Goal: Find specific page/section: Find specific page/section

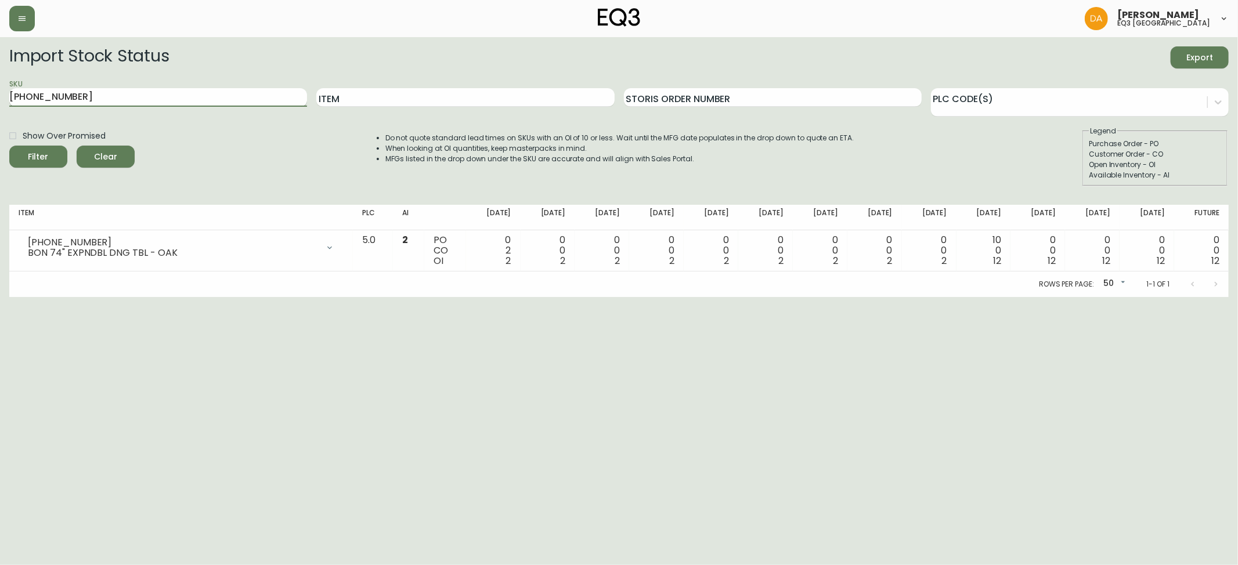
click at [131, 96] on input "[PHONE_NUMBER]" at bounding box center [158, 97] width 298 height 19
click at [0, 95] on main "Import Stock Status Export SKU [PHONE_NUMBER] Item Storis Order Number PLC Code…" at bounding box center [619, 167] width 1238 height 260
type input "CADE"
click at [9, 146] on button "Filter" at bounding box center [38, 157] width 58 height 22
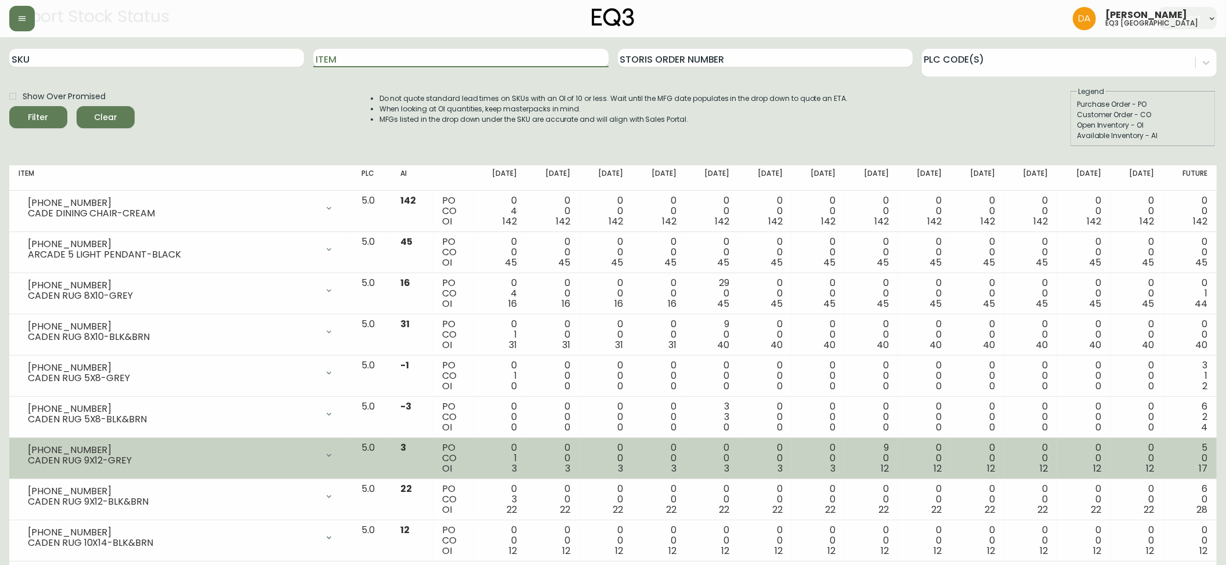
scroll to position [77, 0]
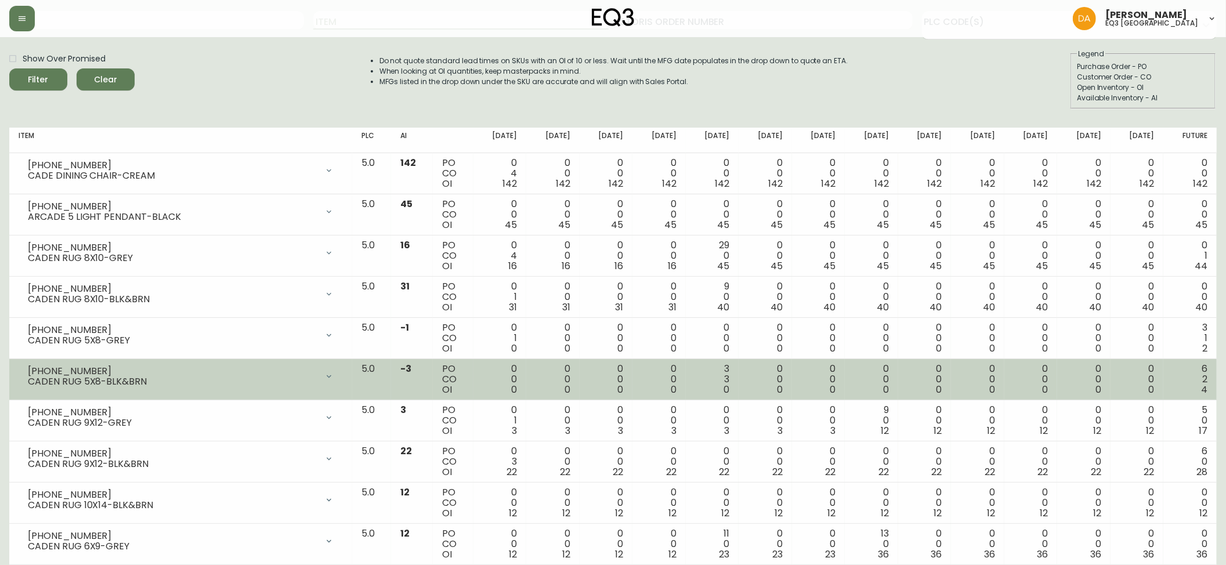
click at [207, 391] on td "[PHONE_NUMBER] CADEN RUG 5X8-BLK&BRN Opening Balance 0 ( [DATE] ) Available Inv…" at bounding box center [180, 379] width 343 height 41
click at [261, 374] on div "[PHONE_NUMBER]" at bounding box center [173, 371] width 290 height 10
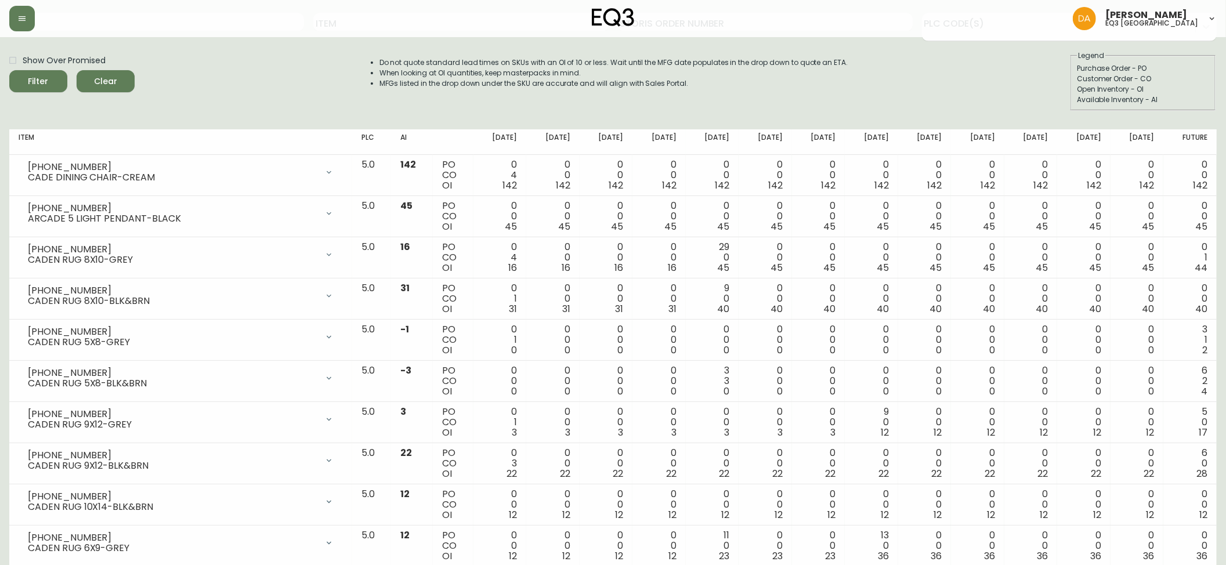
scroll to position [0, 0]
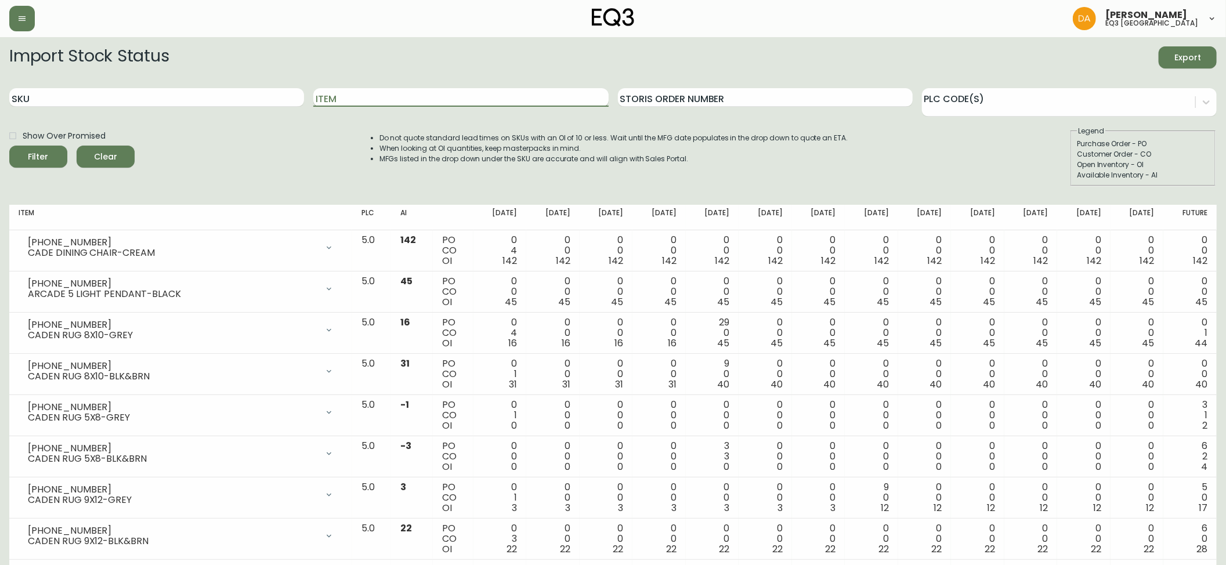
click at [323, 96] on input "Item" at bounding box center [460, 97] width 295 height 19
click at [9, 146] on button "Filter" at bounding box center [38, 157] width 58 height 22
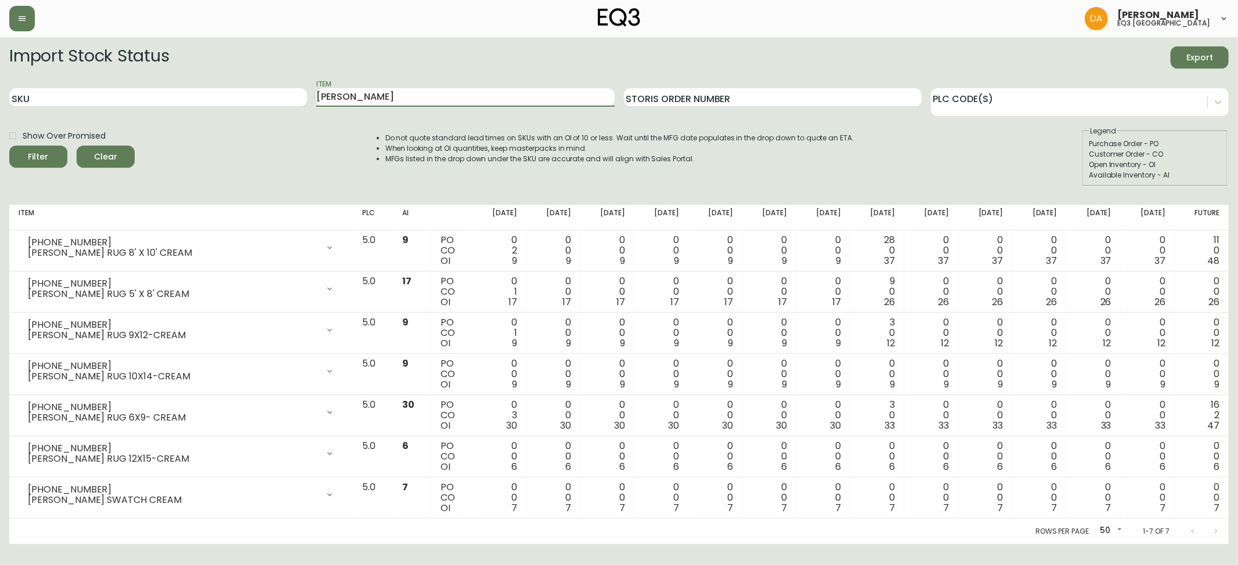
click at [435, 175] on div "Do not quote standard lead times on SKUs with an OI of 10 or less. Wait until t…" at bounding box center [608, 156] width 492 height 60
drag, startPoint x: 419, startPoint y: 94, endPoint x: 173, endPoint y: 94, distance: 246.0
click at [173, 94] on div "SKU Item [PERSON_NAME] Order Number PLC Code(s)" at bounding box center [618, 98] width 1219 height 38
type input "CADEN"
click at [9, 146] on button "Filter" at bounding box center [38, 157] width 58 height 22
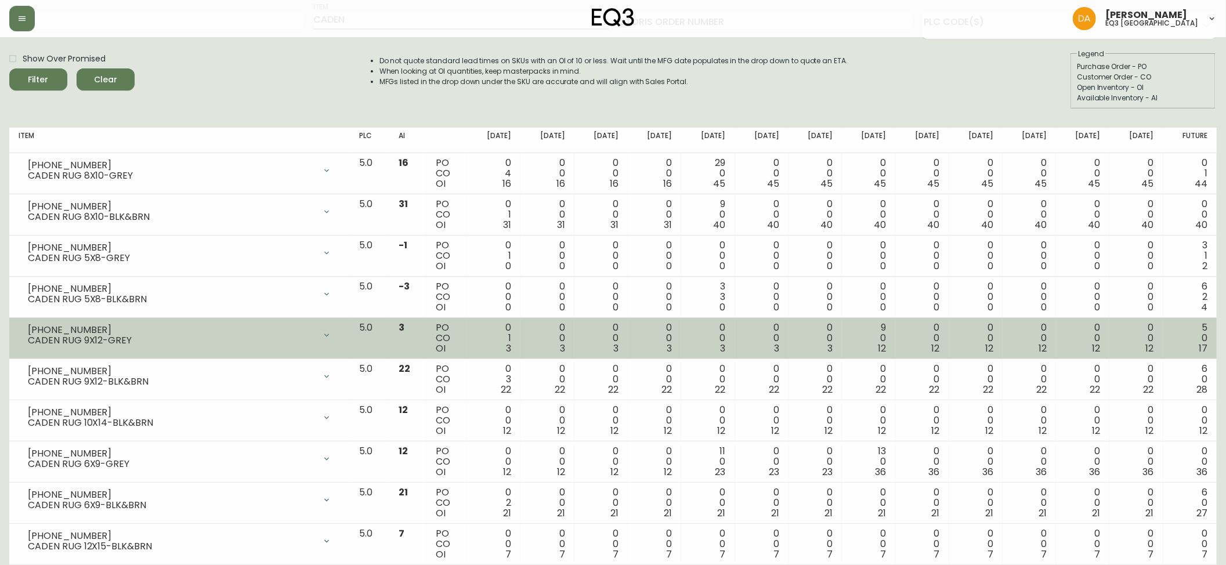
scroll to position [154, 0]
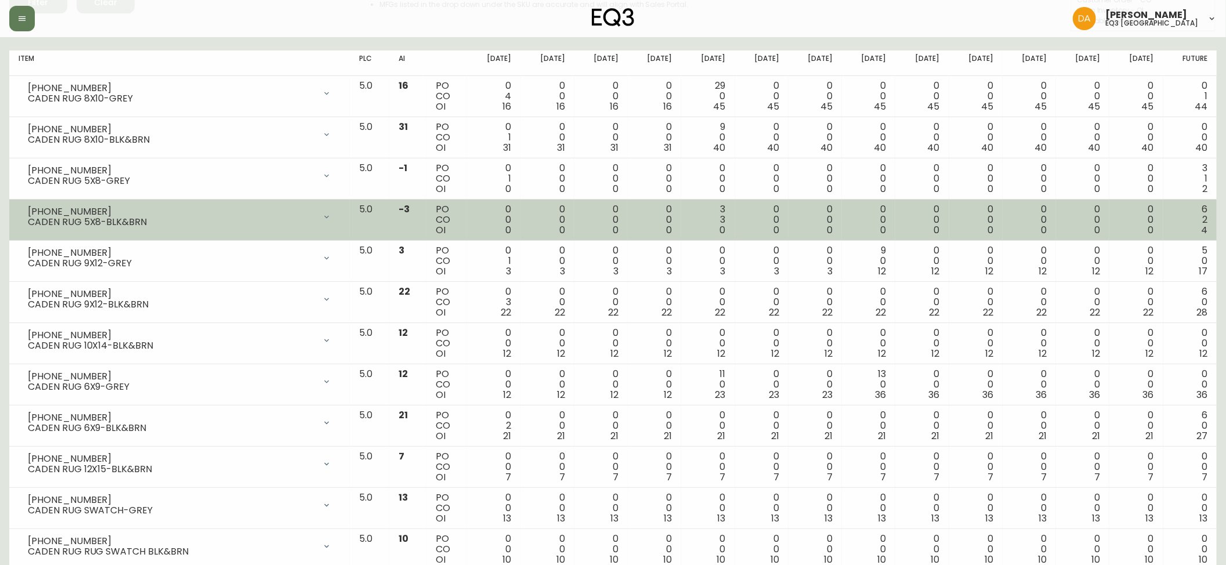
click at [338, 224] on div at bounding box center [326, 216] width 23 height 23
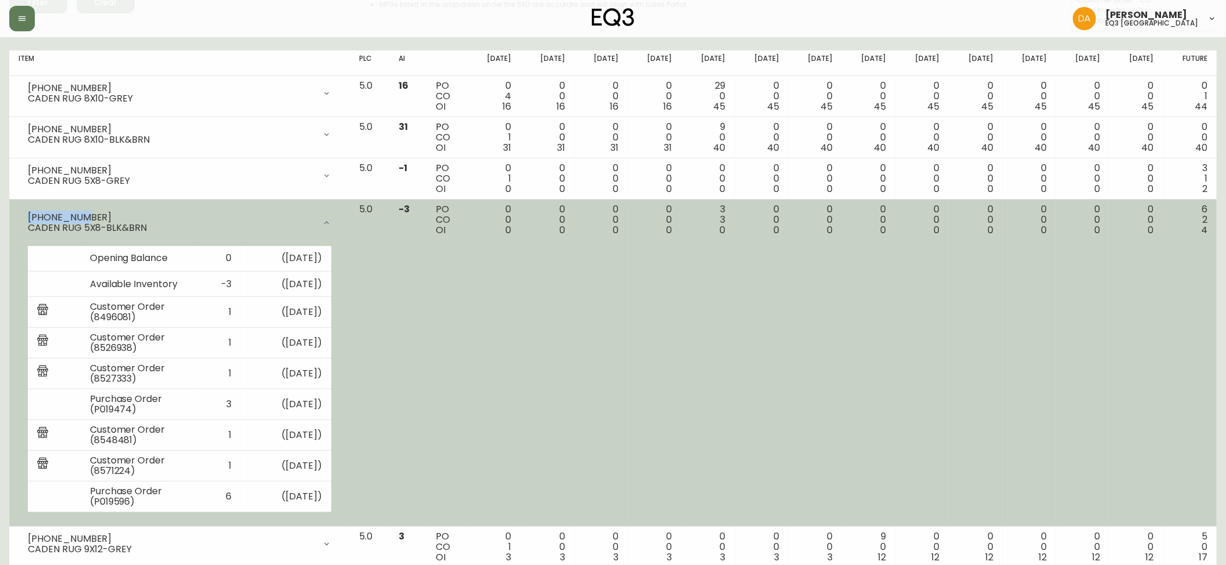
drag, startPoint x: 106, startPoint y: 216, endPoint x: 27, endPoint y: 212, distance: 79.0
click at [27, 212] on div "[PHONE_NUMBER] CADEN RUG 5X8-BLK&BRN" at bounding box center [180, 222] width 322 height 37
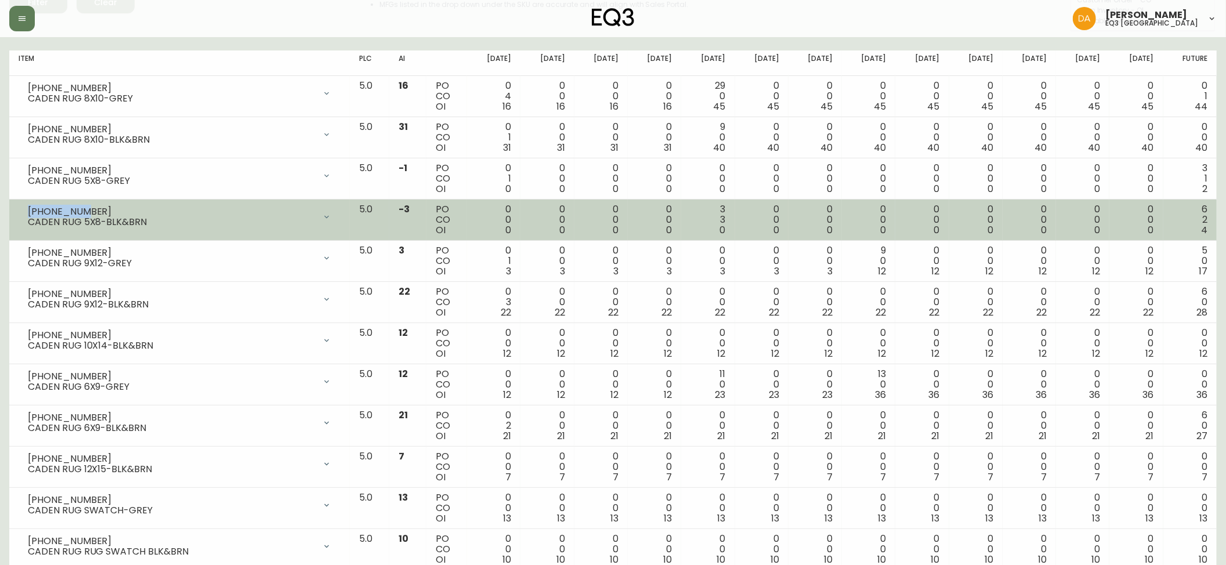
copy div "[PHONE_NUMBER]"
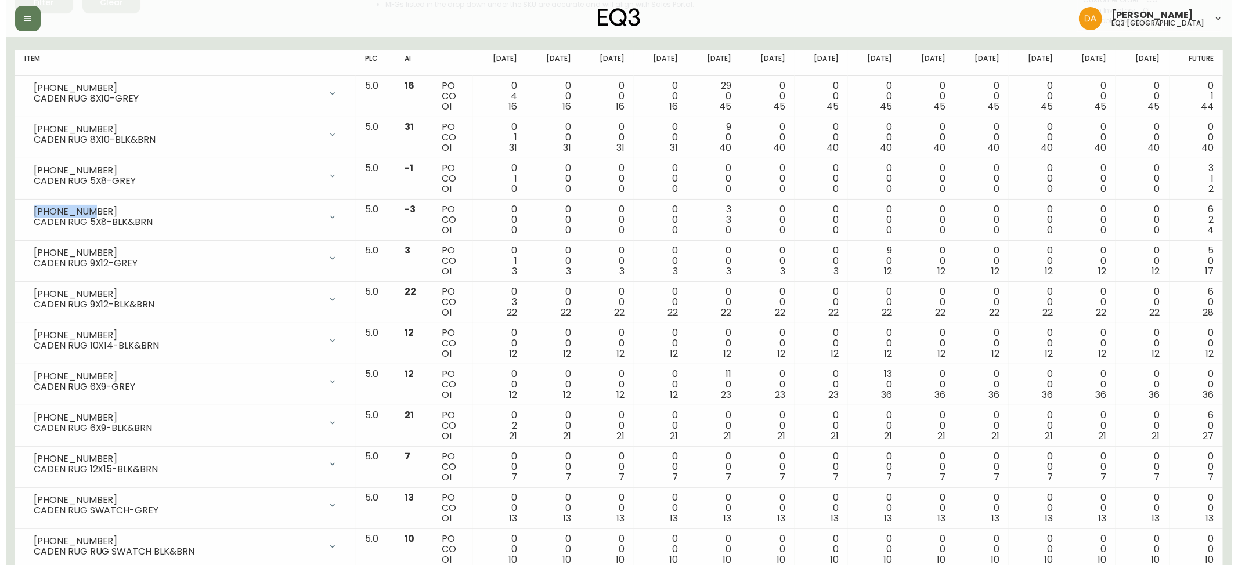
scroll to position [0, 0]
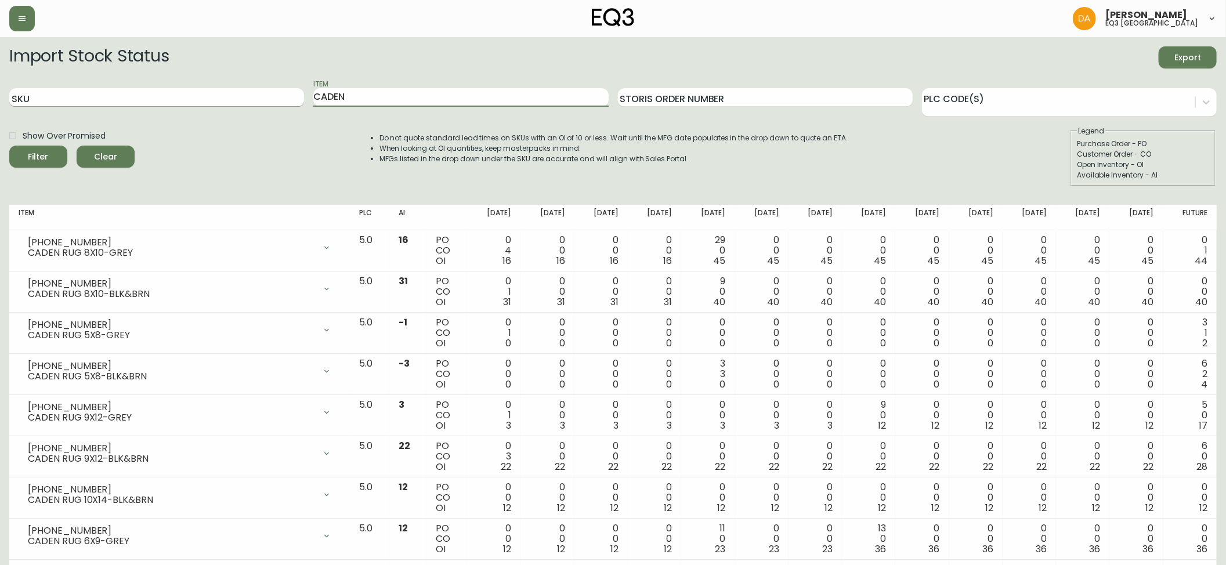
drag, startPoint x: 365, startPoint y: 94, endPoint x: 265, endPoint y: 96, distance: 99.8
click at [265, 95] on div "SKU Item CADEN Storis Order Number PLC Code(s)" at bounding box center [613, 98] width 1208 height 38
click at [131, 93] on input "SKU" at bounding box center [156, 97] width 295 height 19
paste input "[PHONE_NUMBER]"
type input "[PHONE_NUMBER]"
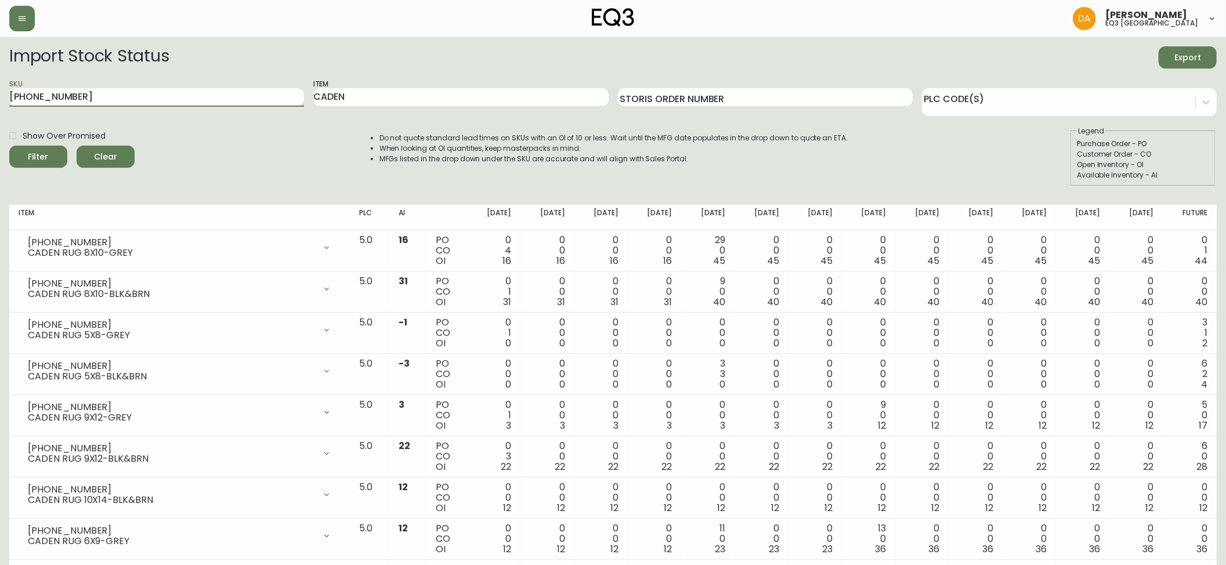
click at [9, 146] on button "Filter" at bounding box center [38, 157] width 58 height 22
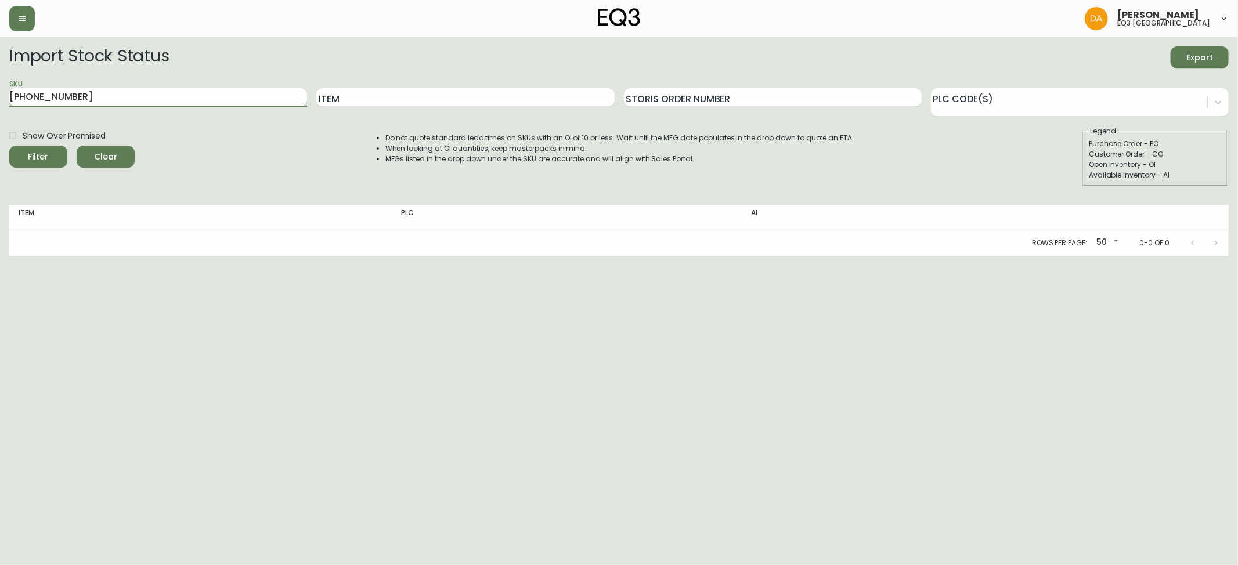
drag, startPoint x: 124, startPoint y: 102, endPoint x: 42, endPoint y: 103, distance: 81.8
click at [42, 103] on input "[PHONE_NUMBER]" at bounding box center [158, 97] width 298 height 19
click at [9, 146] on button "Filter" at bounding box center [38, 157] width 58 height 22
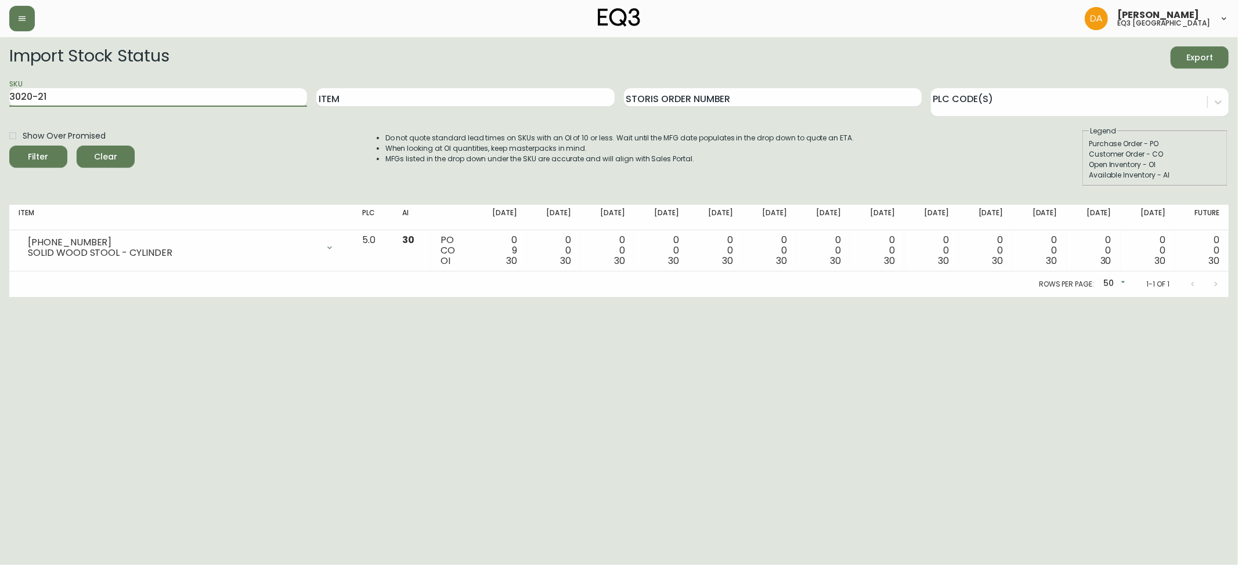
type input "3020-21"
click at [9, 146] on button "Filter" at bounding box center [38, 157] width 58 height 22
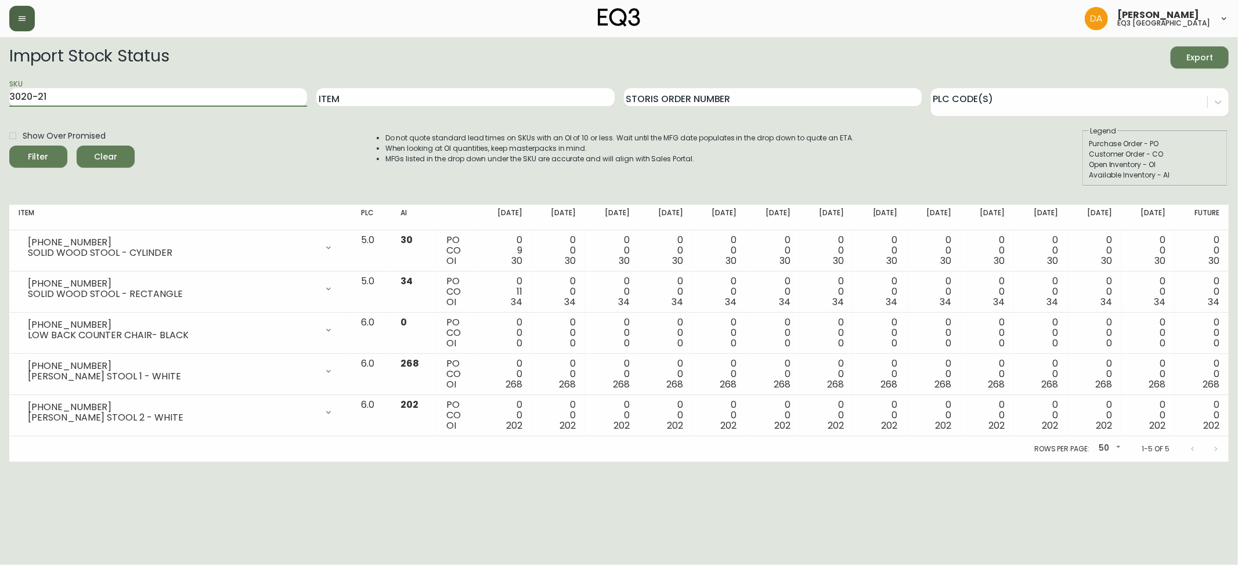
click at [17, 17] on button "button" at bounding box center [22, 19] width 26 height 26
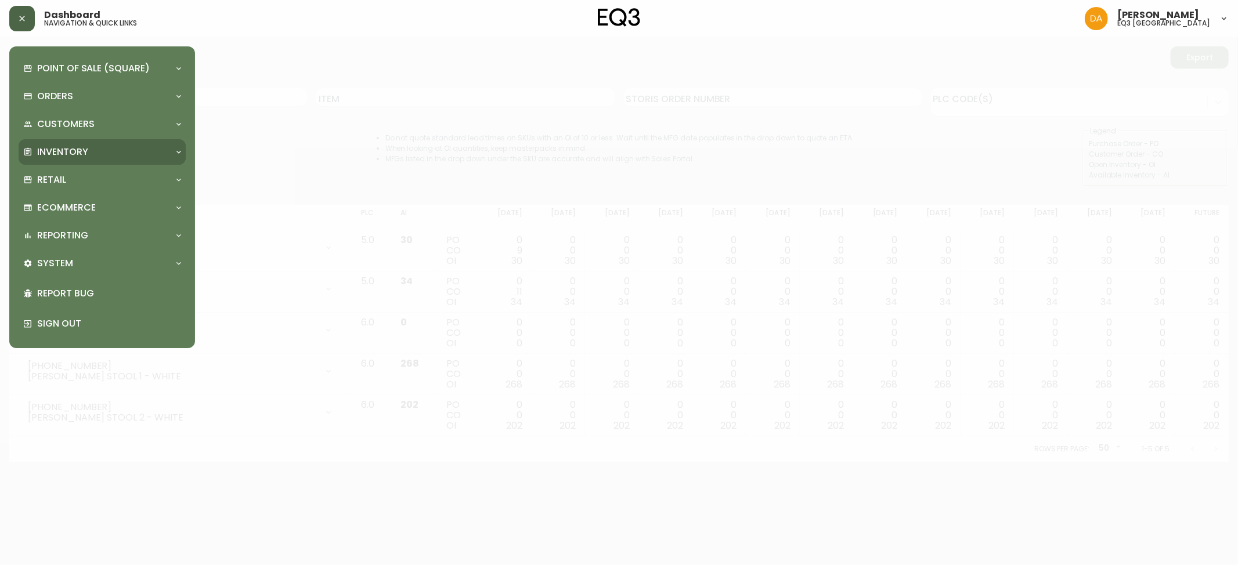
click at [74, 154] on p "Inventory" at bounding box center [62, 152] width 51 height 13
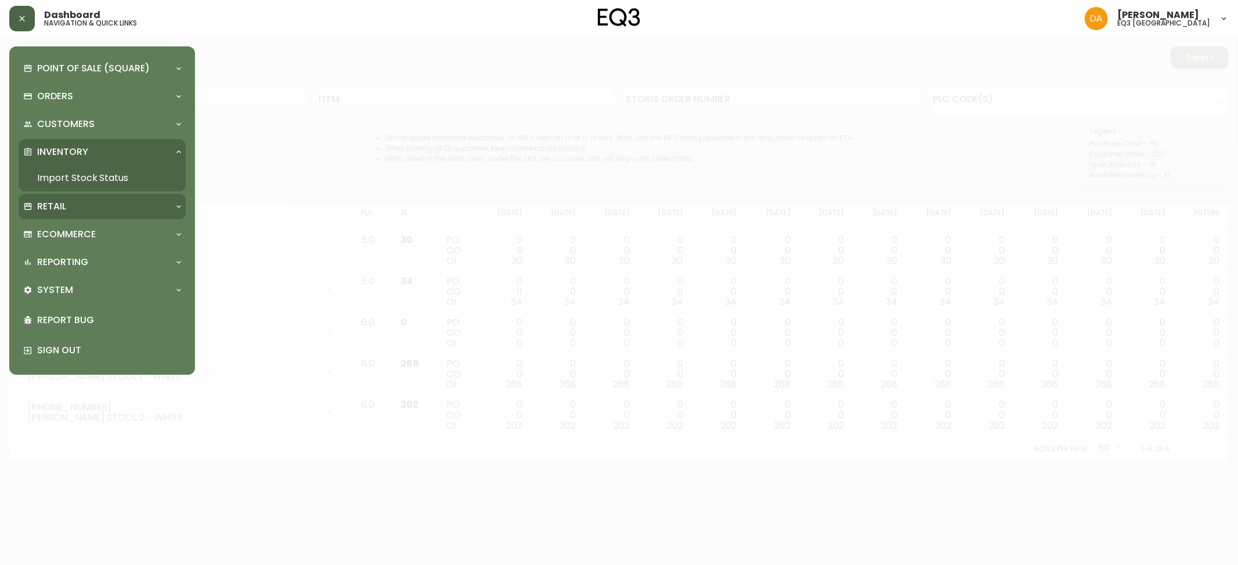
click at [67, 211] on div "Retail" at bounding box center [96, 206] width 146 height 13
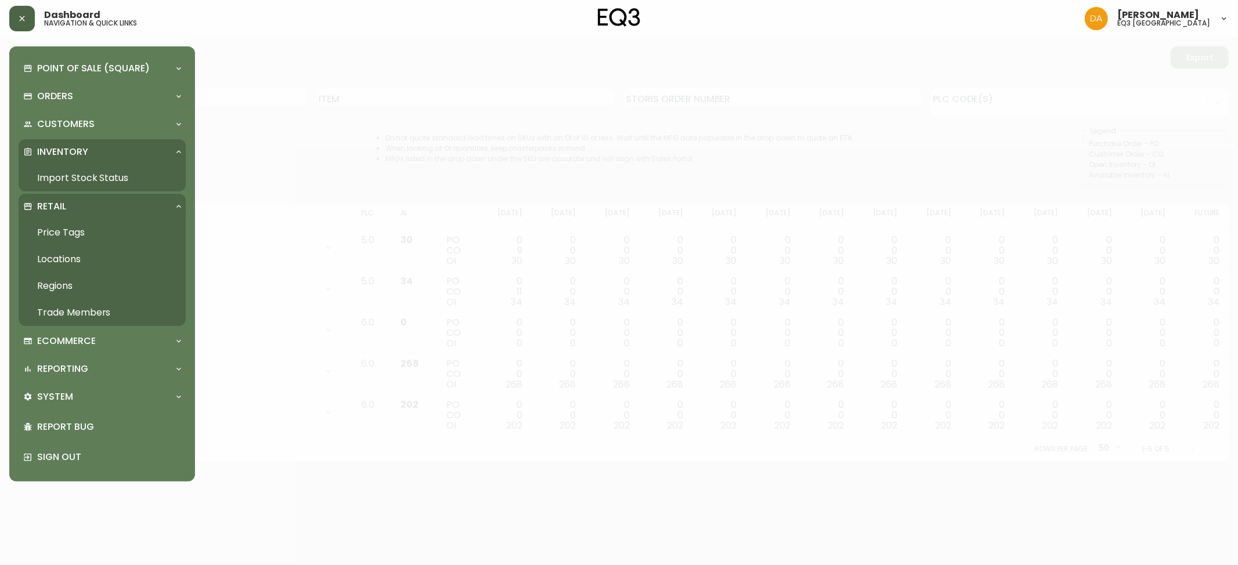
click at [73, 305] on link "Trade Members" at bounding box center [102, 312] width 167 height 27
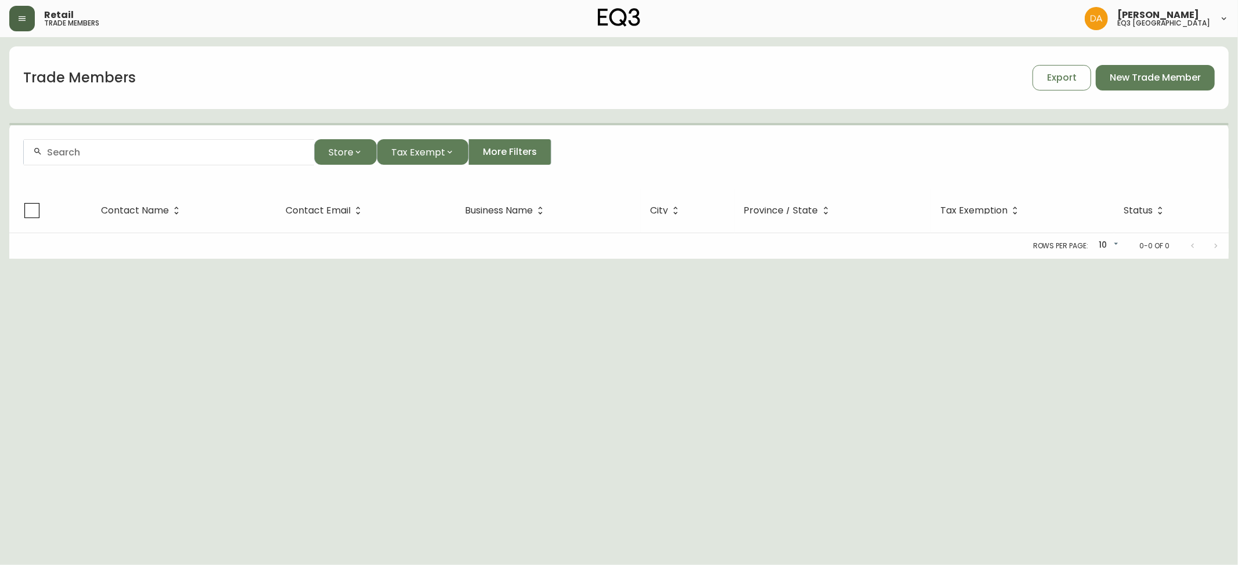
click at [142, 156] on input "text" at bounding box center [176, 152] width 258 height 11
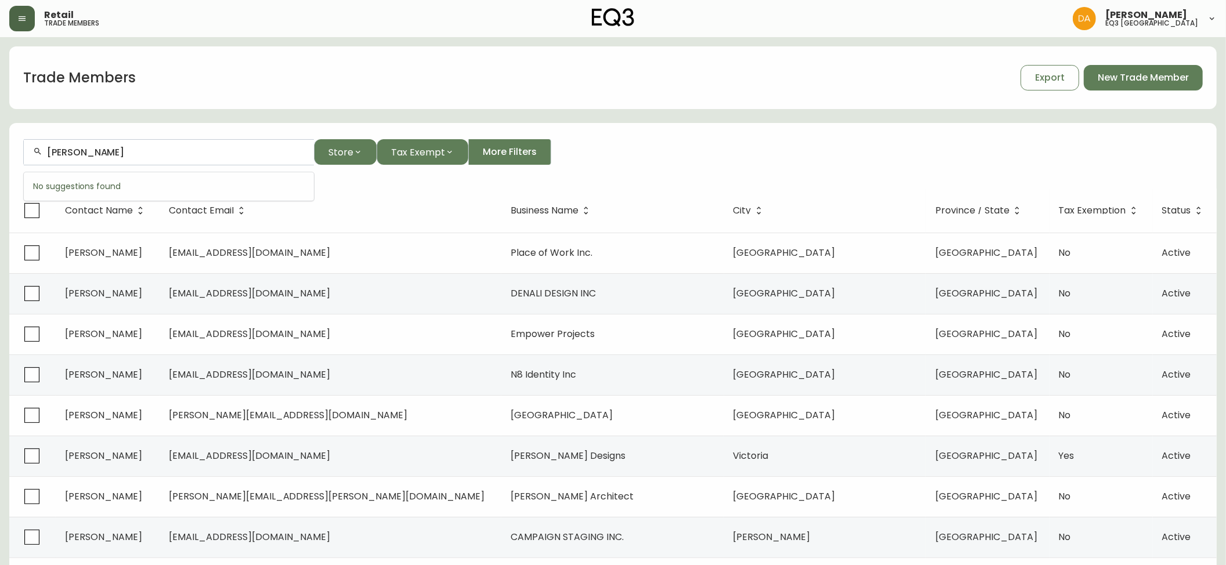
drag, startPoint x: 143, startPoint y: 154, endPoint x: 0, endPoint y: 175, distance: 144.2
click at [0, 175] on main "Trade Members Export New Trade Member [PERSON_NAME] Store Tax Exempt More Filte…" at bounding box center [613, 351] width 1226 height 628
type input "S"
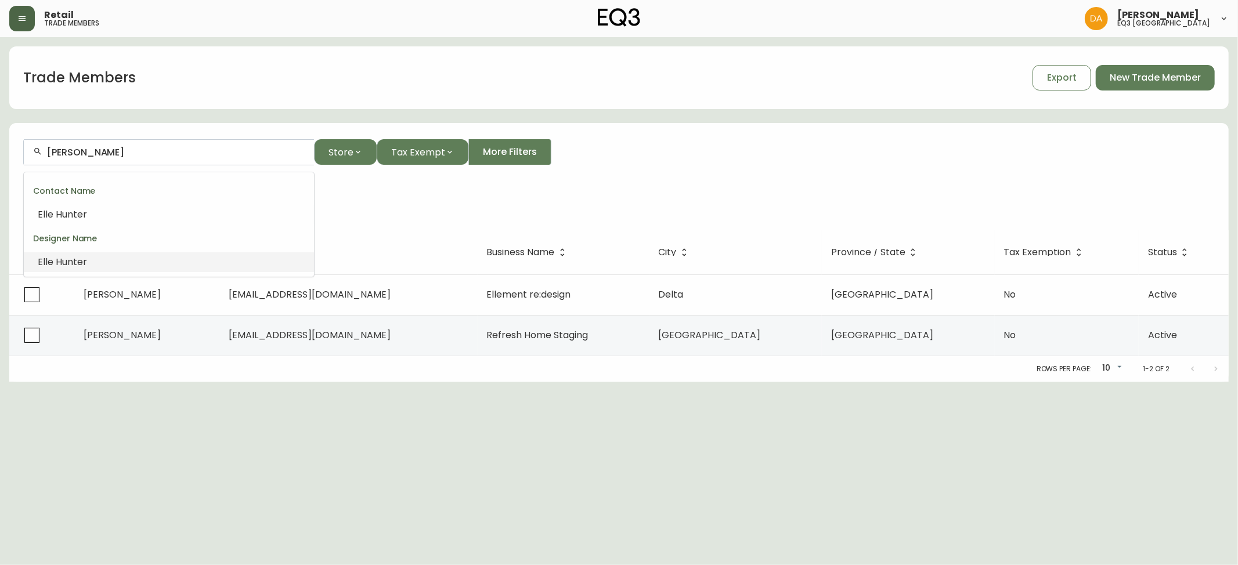
drag, startPoint x: 63, startPoint y: 151, endPoint x: 62, endPoint y: 201, distance: 49.3
click at [63, 152] on input "[PERSON_NAME]" at bounding box center [176, 152] width 258 height 11
type input "[PERSON_NAME]"
click at [626, 382] on html "Retail trade members [PERSON_NAME] eq3 calgary Trade Members Export New Trade M…" at bounding box center [619, 191] width 1238 height 382
